Goal: Information Seeking & Learning: Learn about a topic

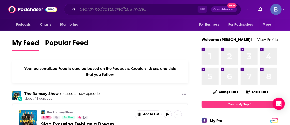
click at [85, 12] on input "Search podcasts, credits, & more..." at bounding box center [138, 9] width 120 height 8
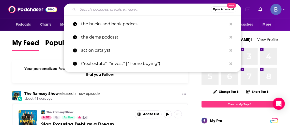
paste input "The Business Game, A Podcast That Moves The Needle"
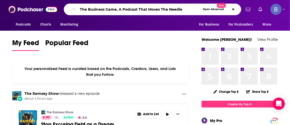
type input "The Business Game, A Podcast That Moves The Needle"
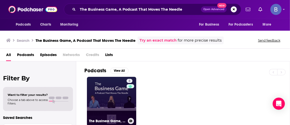
click at [102, 99] on link "8 The Business Game, A Podcast That Moves The Needle" at bounding box center [111, 101] width 49 height 49
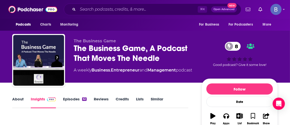
click at [70, 99] on link "Episodes 62" at bounding box center [75, 103] width 24 height 12
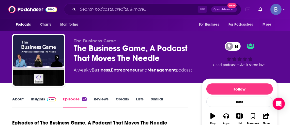
click at [18, 98] on link "About" at bounding box center [17, 103] width 11 height 12
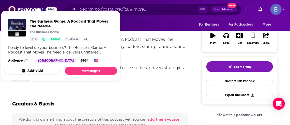
scroll to position [94, 0]
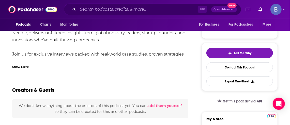
click at [15, 65] on div "Show More" at bounding box center [20, 66] width 17 height 5
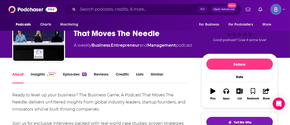
scroll to position [0, 0]
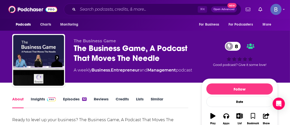
click at [35, 99] on link "Insights" at bounding box center [43, 103] width 25 height 12
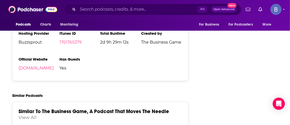
scroll to position [723, 0]
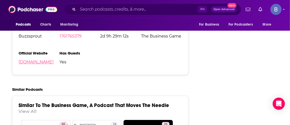
click at [49, 62] on link "[DOMAIN_NAME]" at bounding box center [36, 62] width 35 height 5
